Goal: Task Accomplishment & Management: Manage account settings

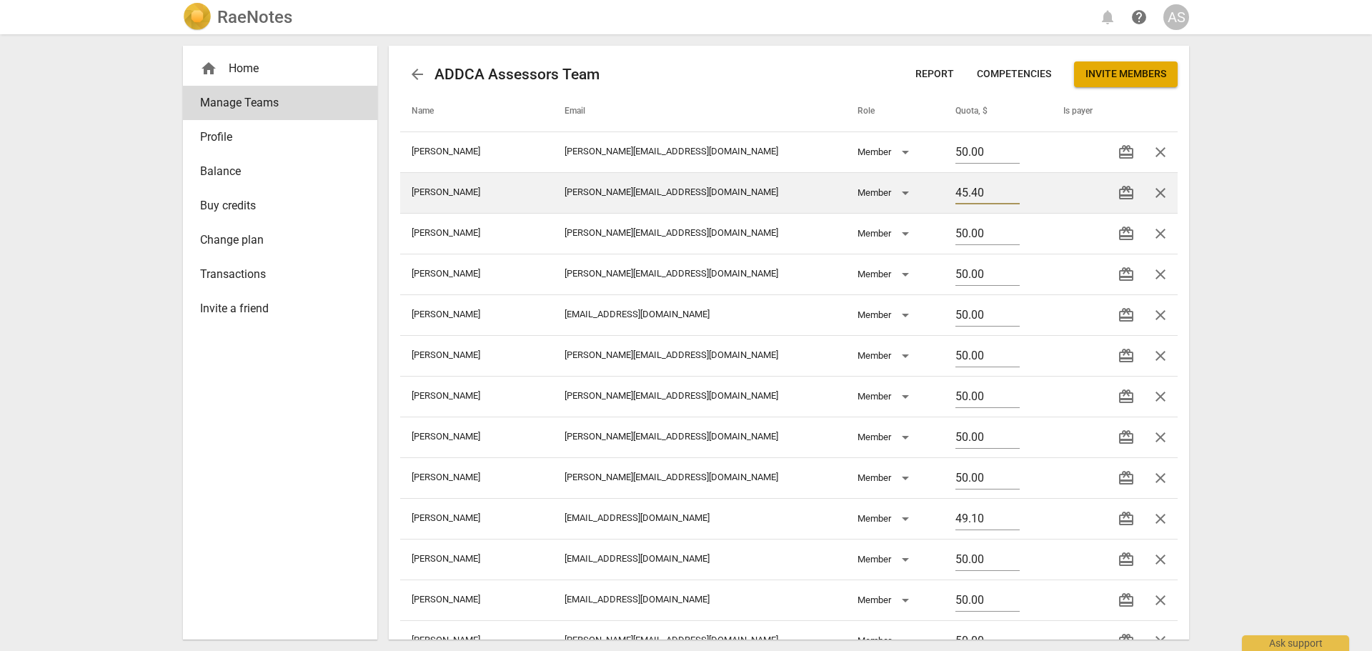
drag, startPoint x: 949, startPoint y: 192, endPoint x: 830, endPoint y: 192, distance: 118.6
click at [830, 192] on tr "[PERSON_NAME] [PERSON_NAME][EMAIL_ADDRESS][DOMAIN_NAME] Member 45.40 redeem clo…" at bounding box center [788, 192] width 777 height 41
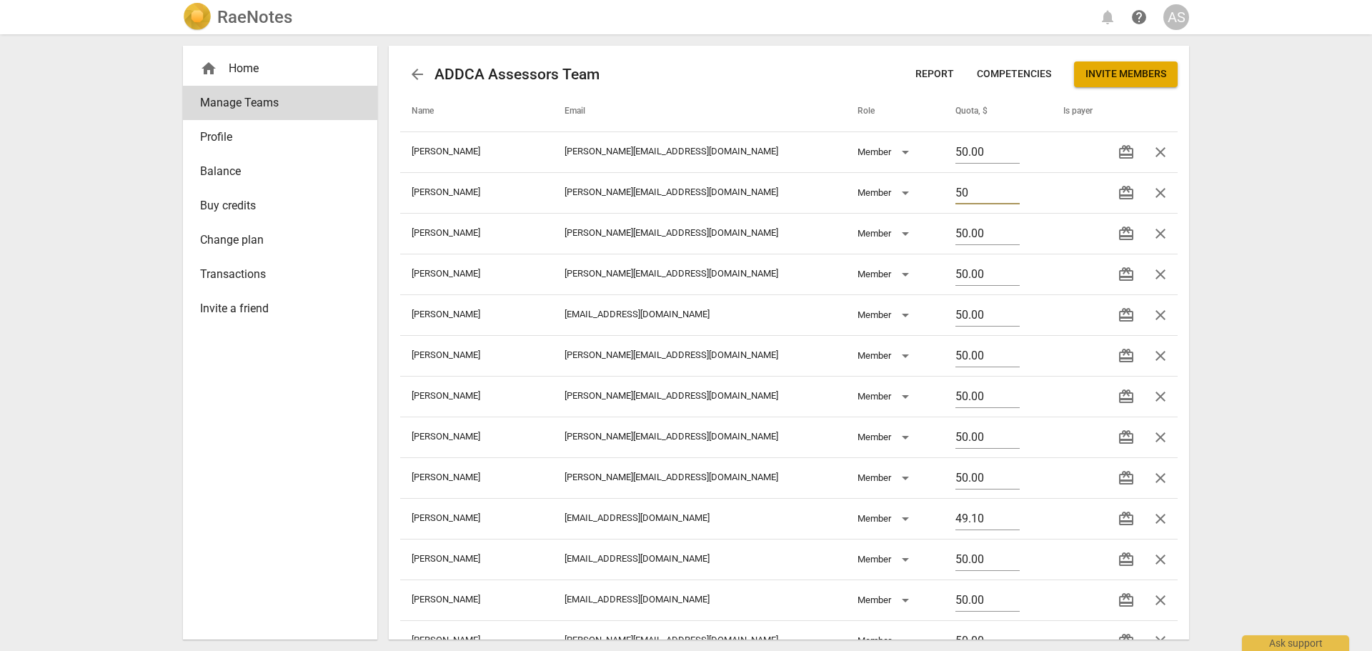
type input "50"
click at [1313, 267] on div "RaeNotes notifications help AS home Home Manage Teams Profile Balance Buy credi…" at bounding box center [686, 325] width 1372 height 651
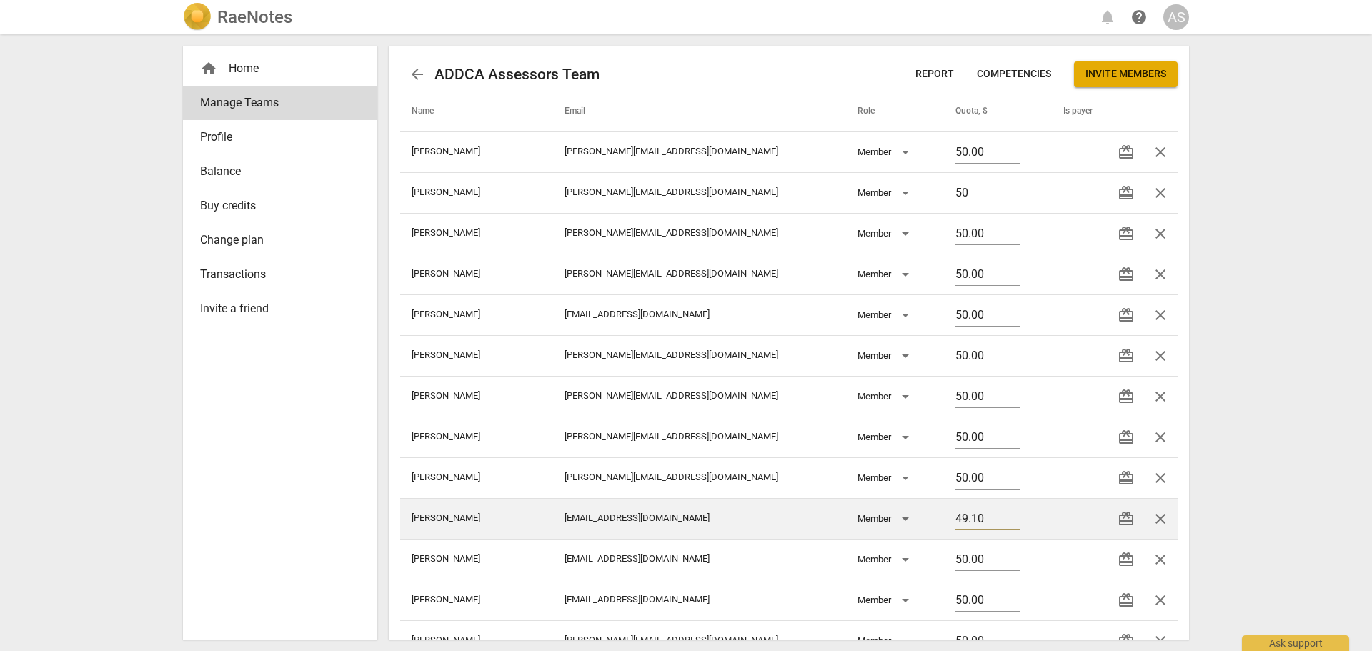
drag, startPoint x: 952, startPoint y: 518, endPoint x: 878, endPoint y: 517, distance: 73.6
click at [878, 517] on tr "[PERSON_NAME] [PERSON_NAME][EMAIL_ADDRESS][DOMAIN_NAME] Member 49.10 redeem clo…" at bounding box center [788, 518] width 777 height 41
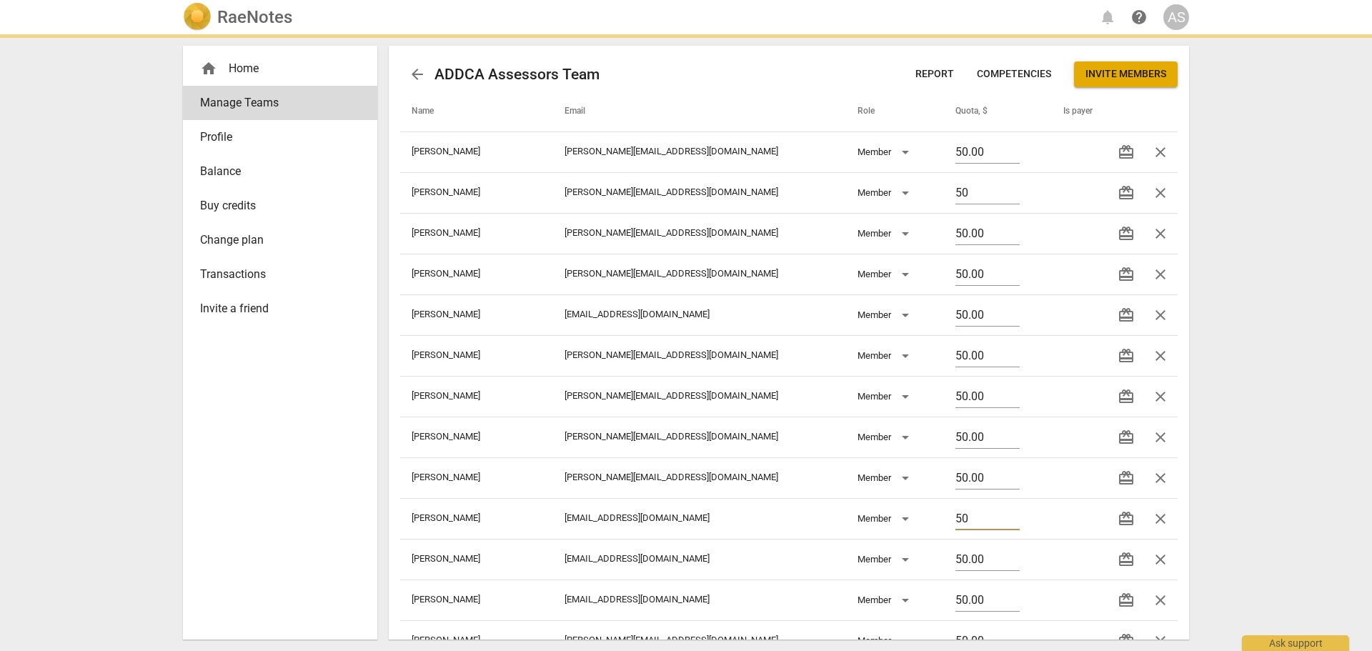
type input "50"
click at [1288, 476] on div "RaeNotes notifications help AS home Home Manage Teams Profile Balance Buy credi…" at bounding box center [686, 325] width 1372 height 651
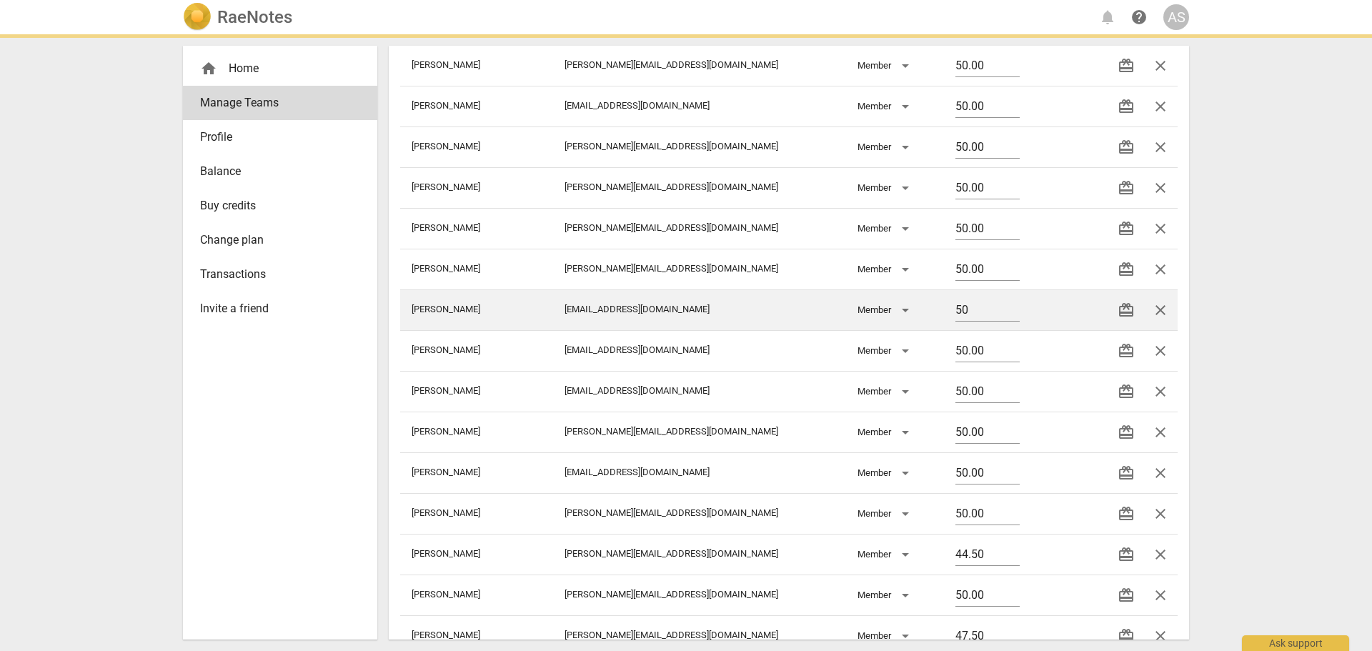
scroll to position [214, 0]
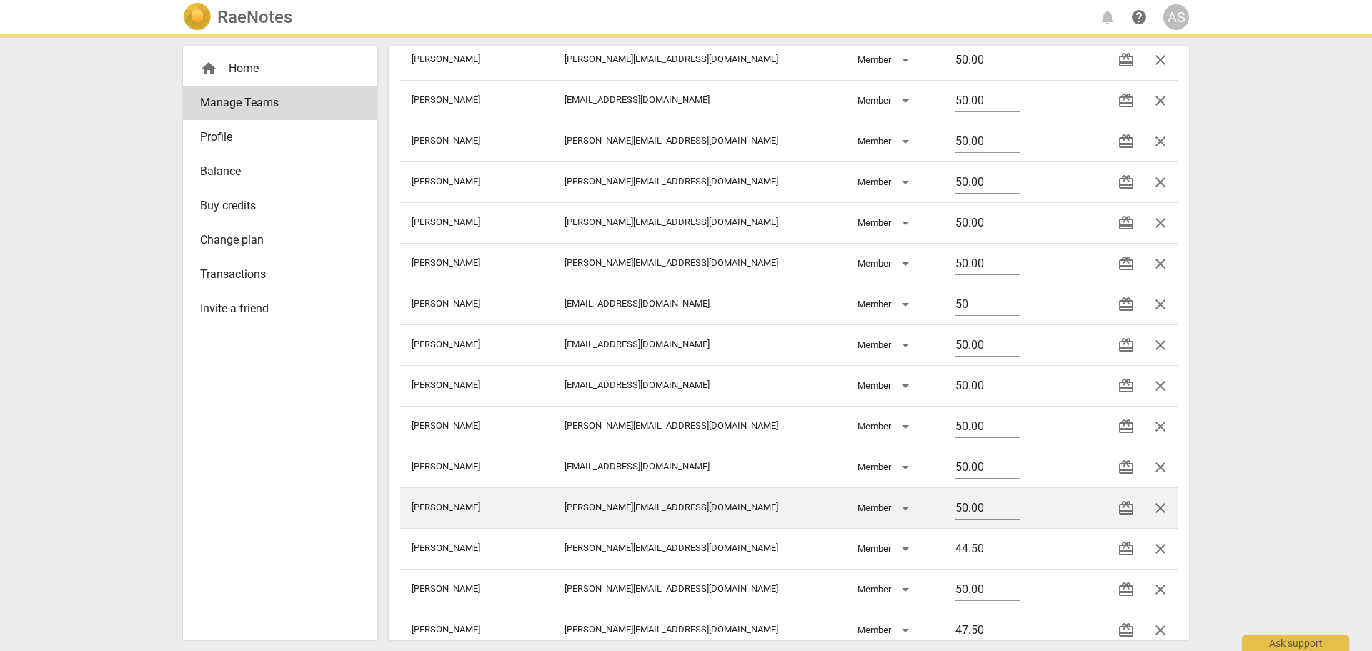
type input "50.00"
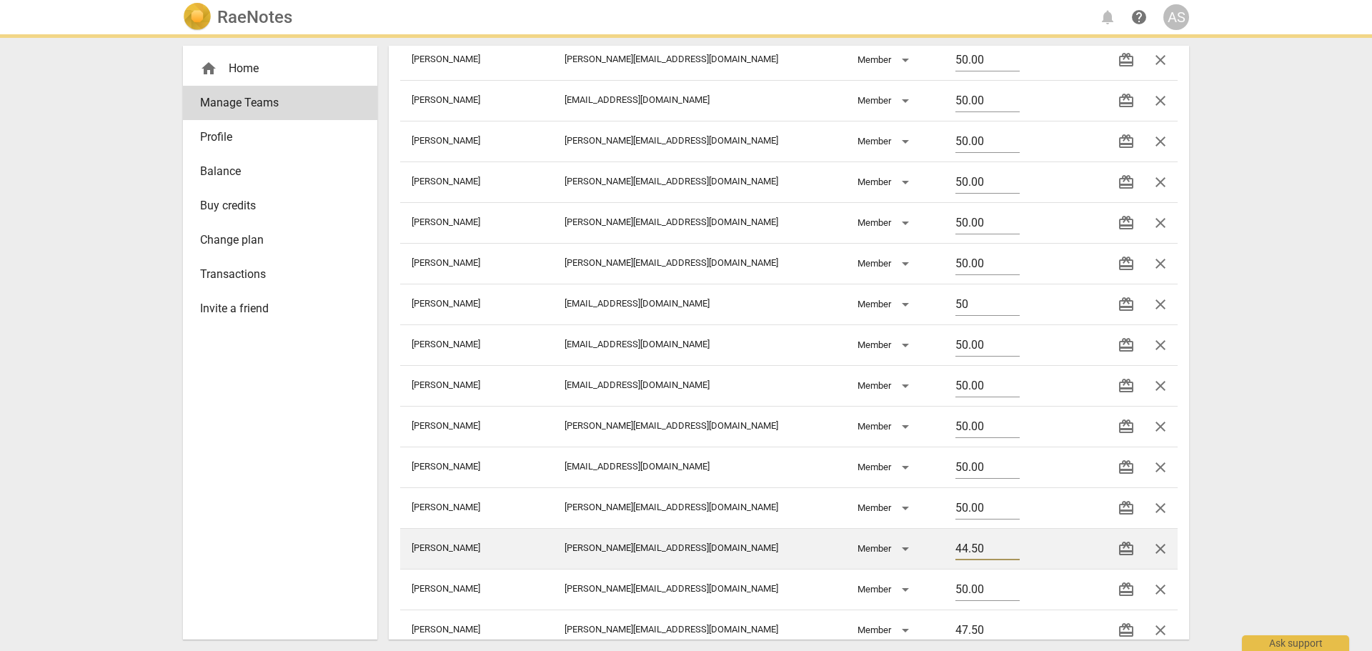
drag, startPoint x: 960, startPoint y: 547, endPoint x: 885, endPoint y: 537, distance: 76.5
click at [885, 537] on tr "Weggelaar Brett [EMAIL_ADDRESS][DOMAIN_NAME] Member 44.50 redeem close" at bounding box center [788, 548] width 777 height 41
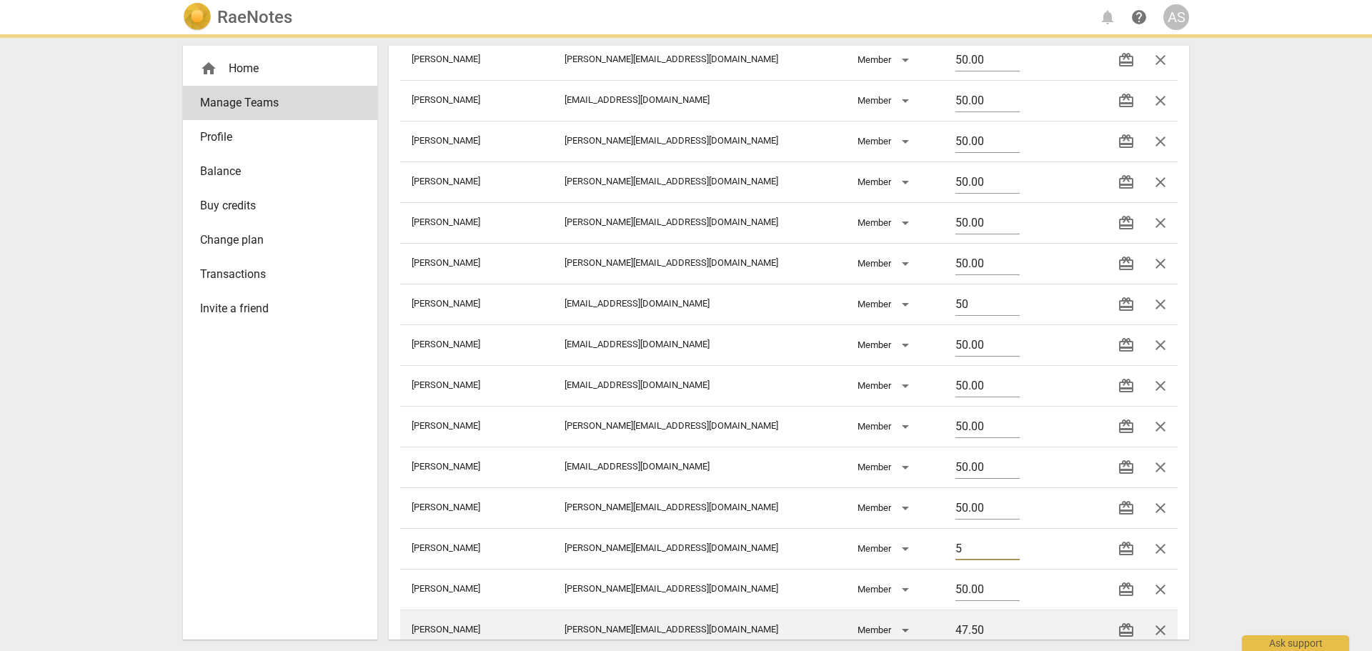
type input "50"
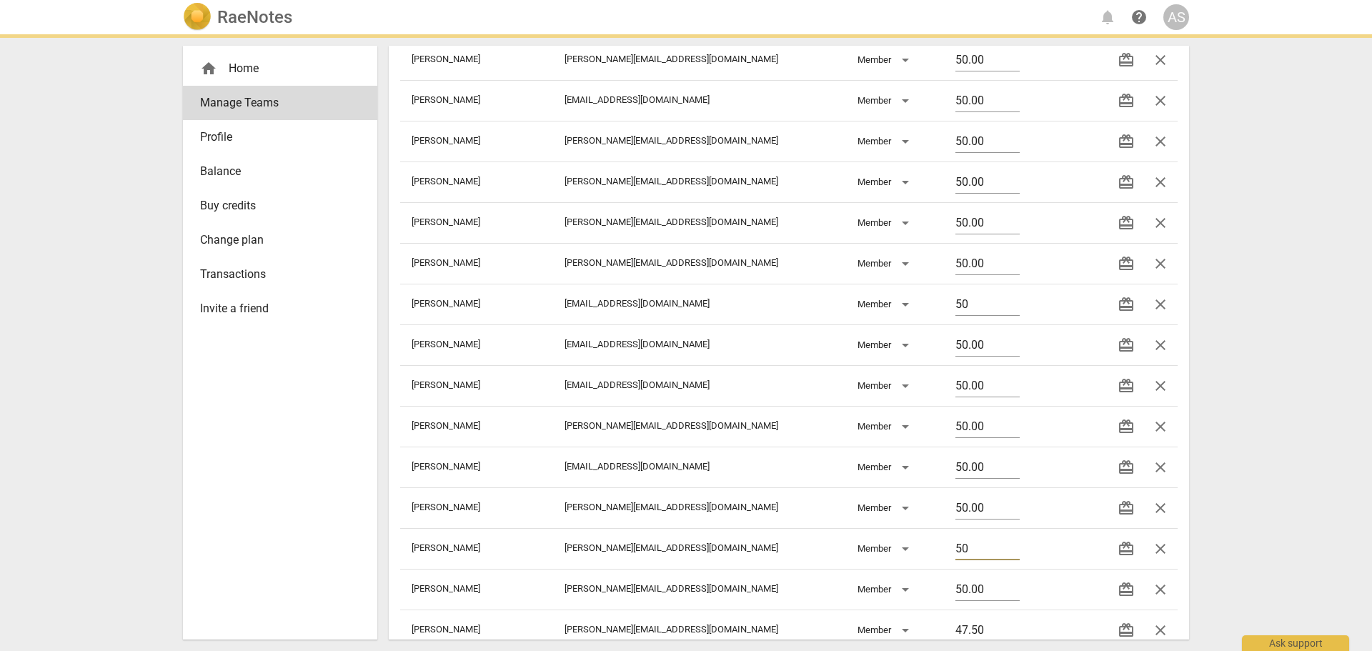
type input "50.00"
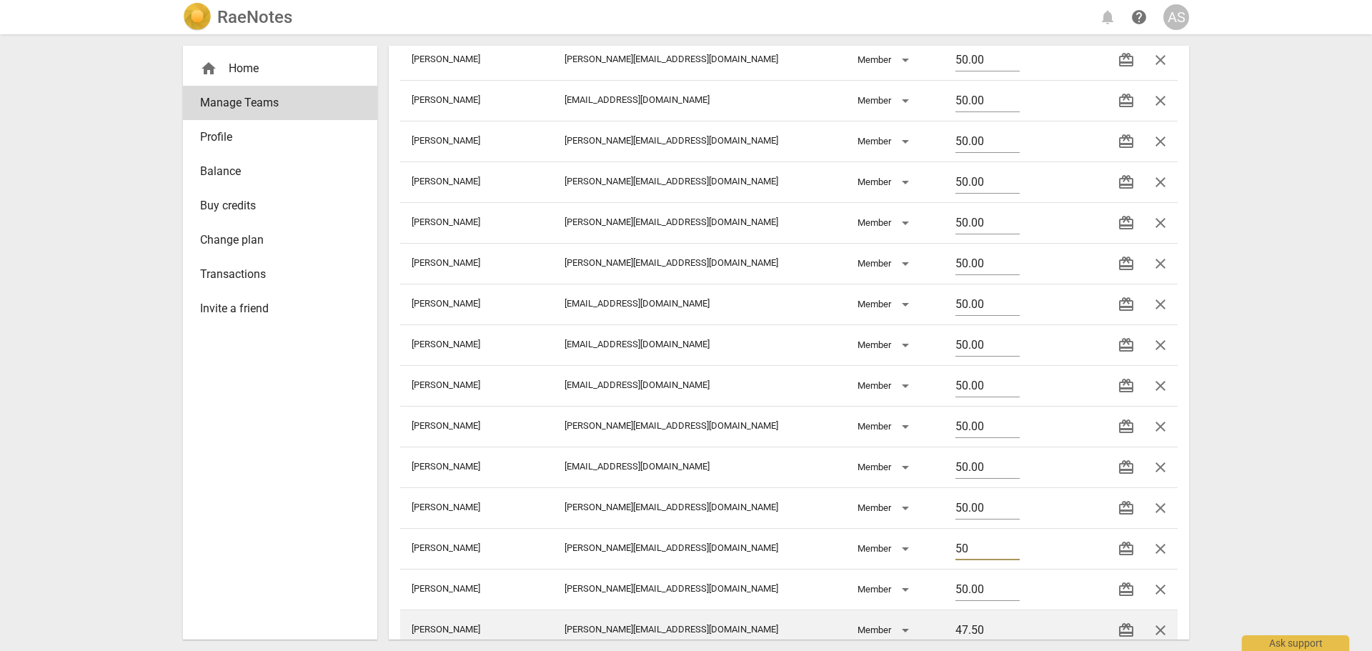
type input "50"
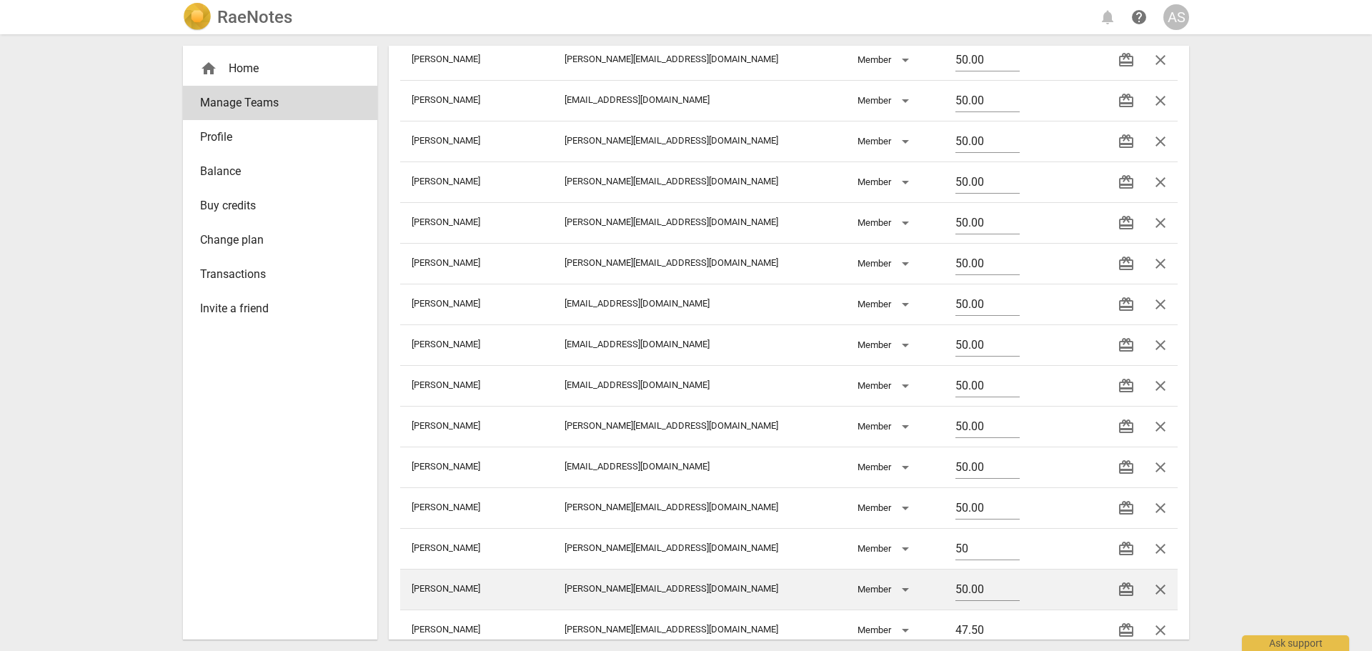
drag, startPoint x: 962, startPoint y: 632, endPoint x: 853, endPoint y: 609, distance: 111.0
click at [853, 609] on tbody "[PERSON_NAME] [PERSON_NAME][EMAIL_ADDRESS][DOMAIN_NAME] Member 50.00 redeem clo…" at bounding box center [788, 385] width 777 height 937
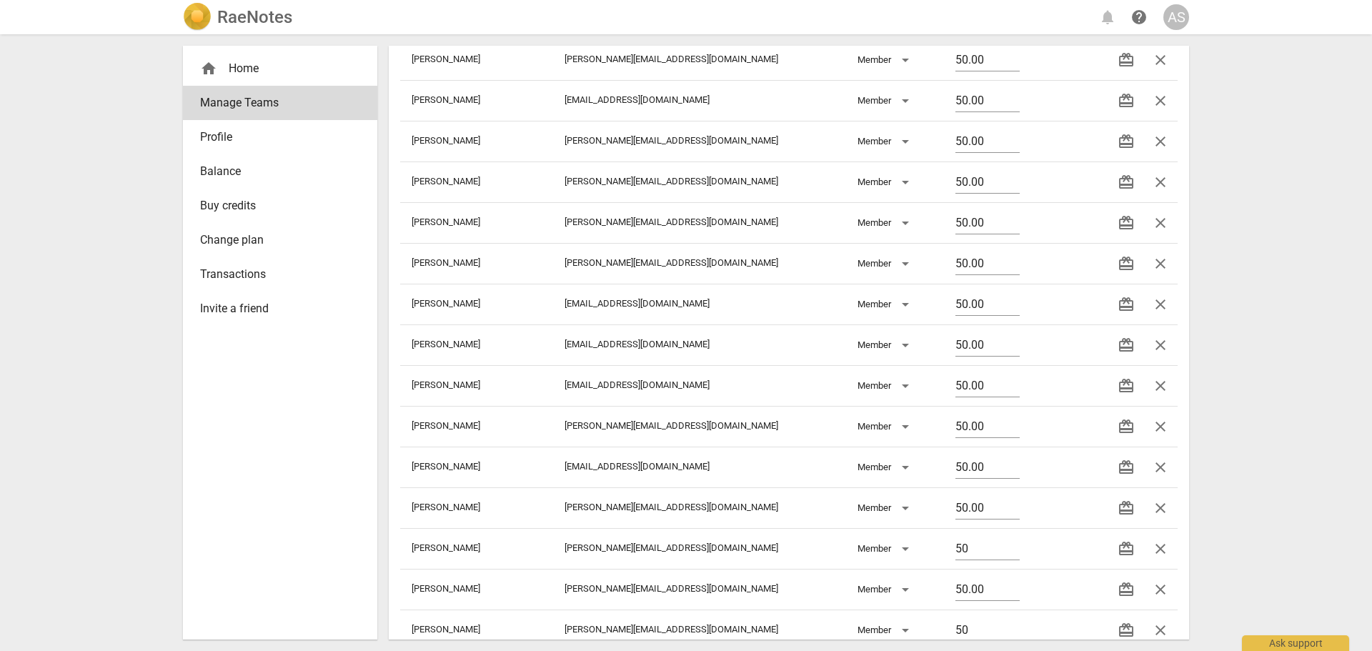
type input "50"
click at [1259, 538] on div "RaeNotes notifications help AS home Home Manage Teams Profile Balance Buy credi…" at bounding box center [686, 325] width 1372 height 651
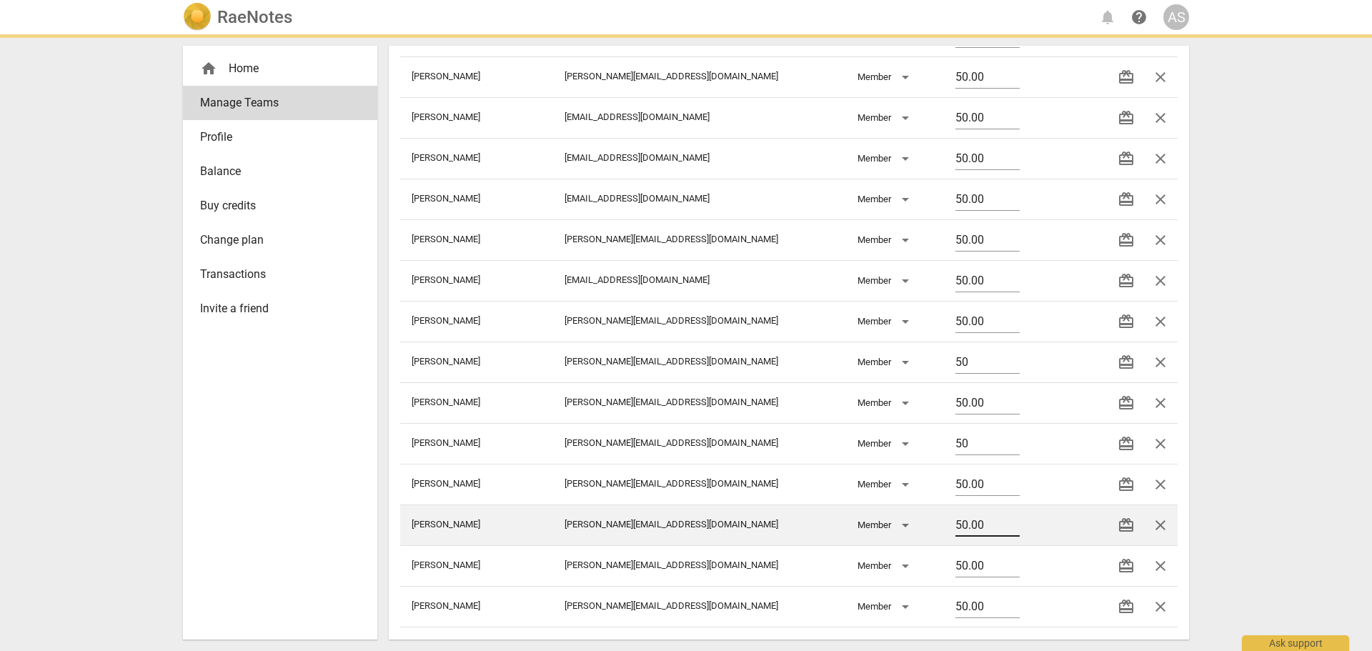
scroll to position [441, 0]
type input "50.00"
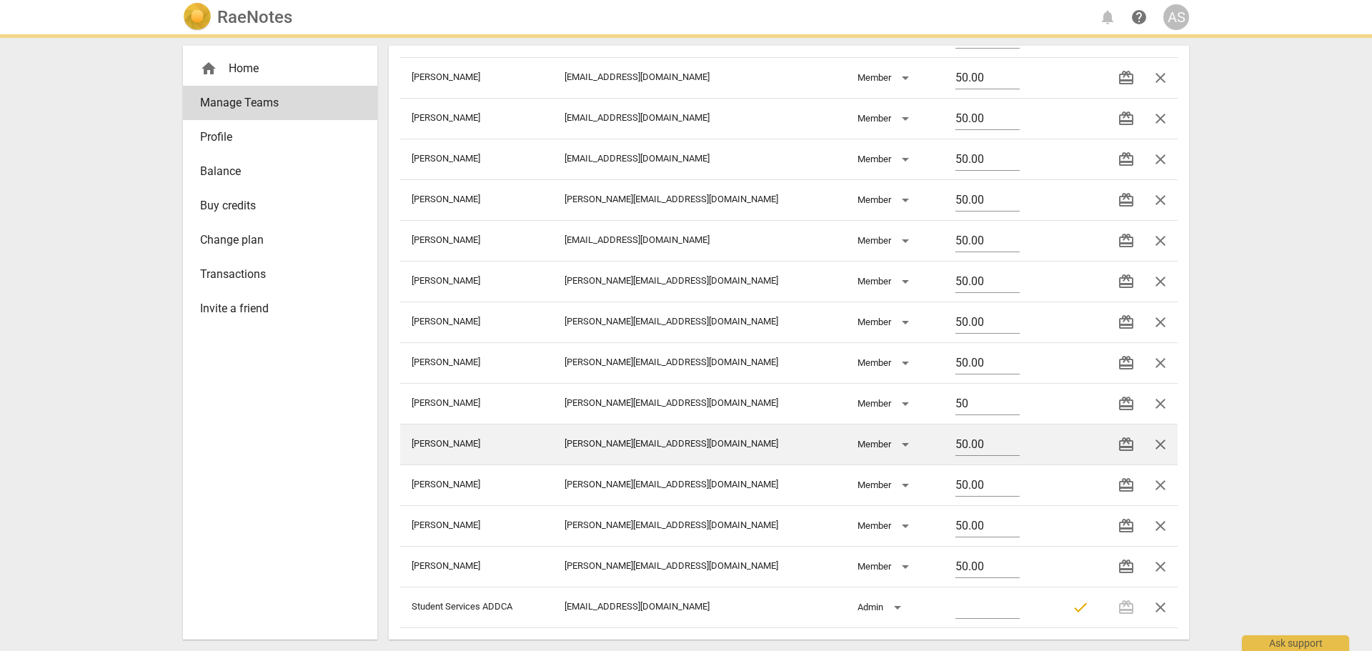
type input "50.00"
